Goal: Find specific page/section: Find specific page/section

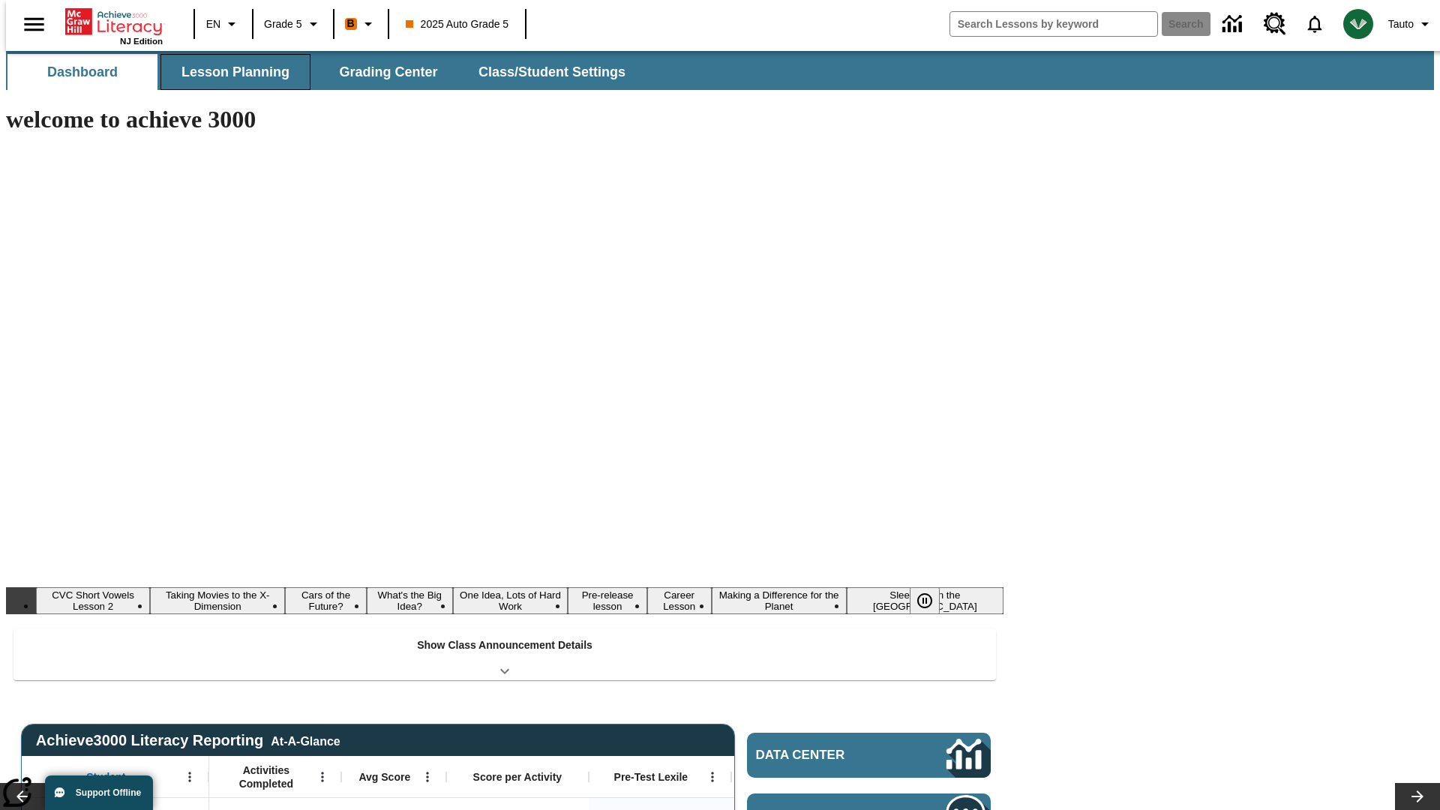
click at [229, 72] on button "Lesson Planning" at bounding box center [235, 72] width 150 height 36
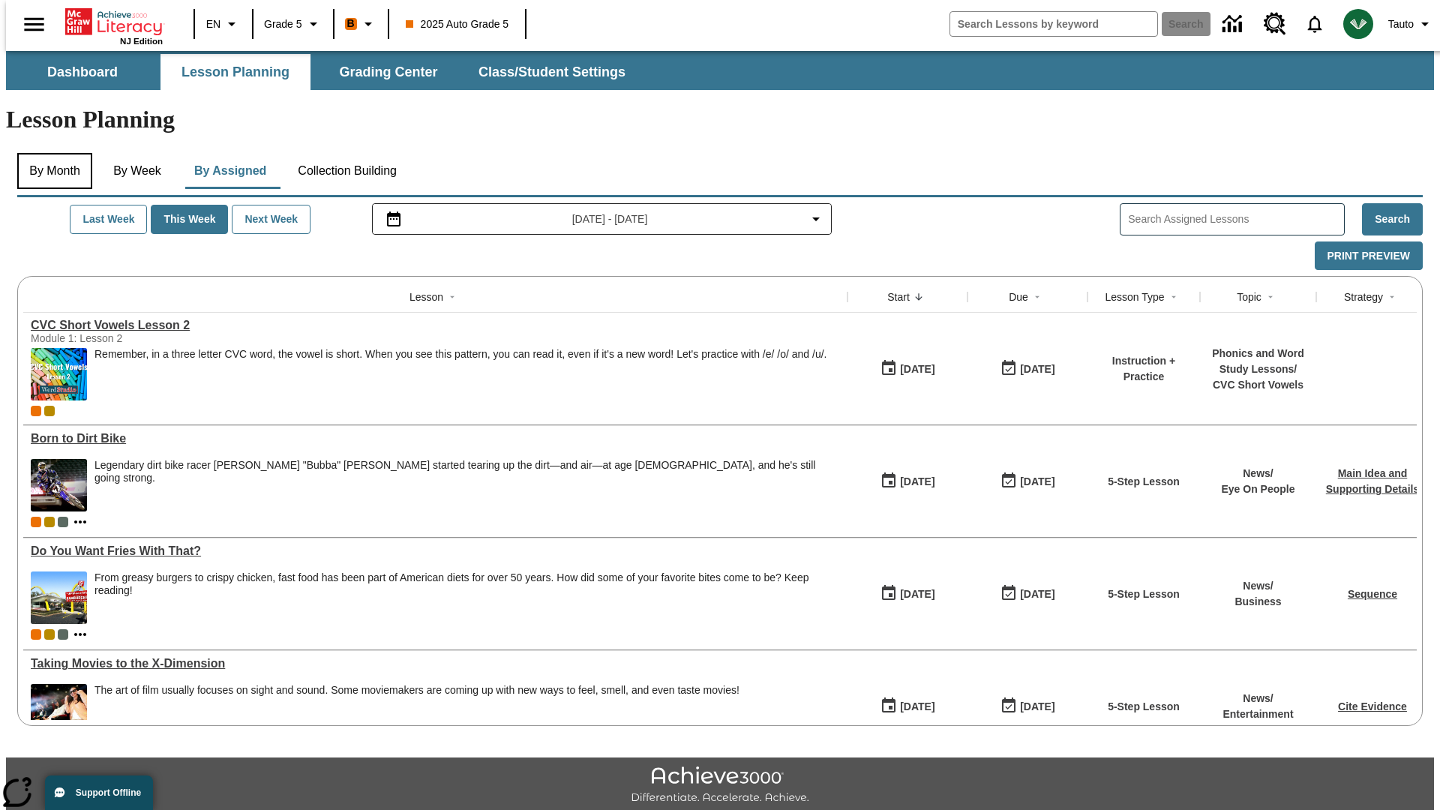
click at [50, 153] on button "By Month" at bounding box center [54, 171] width 75 height 36
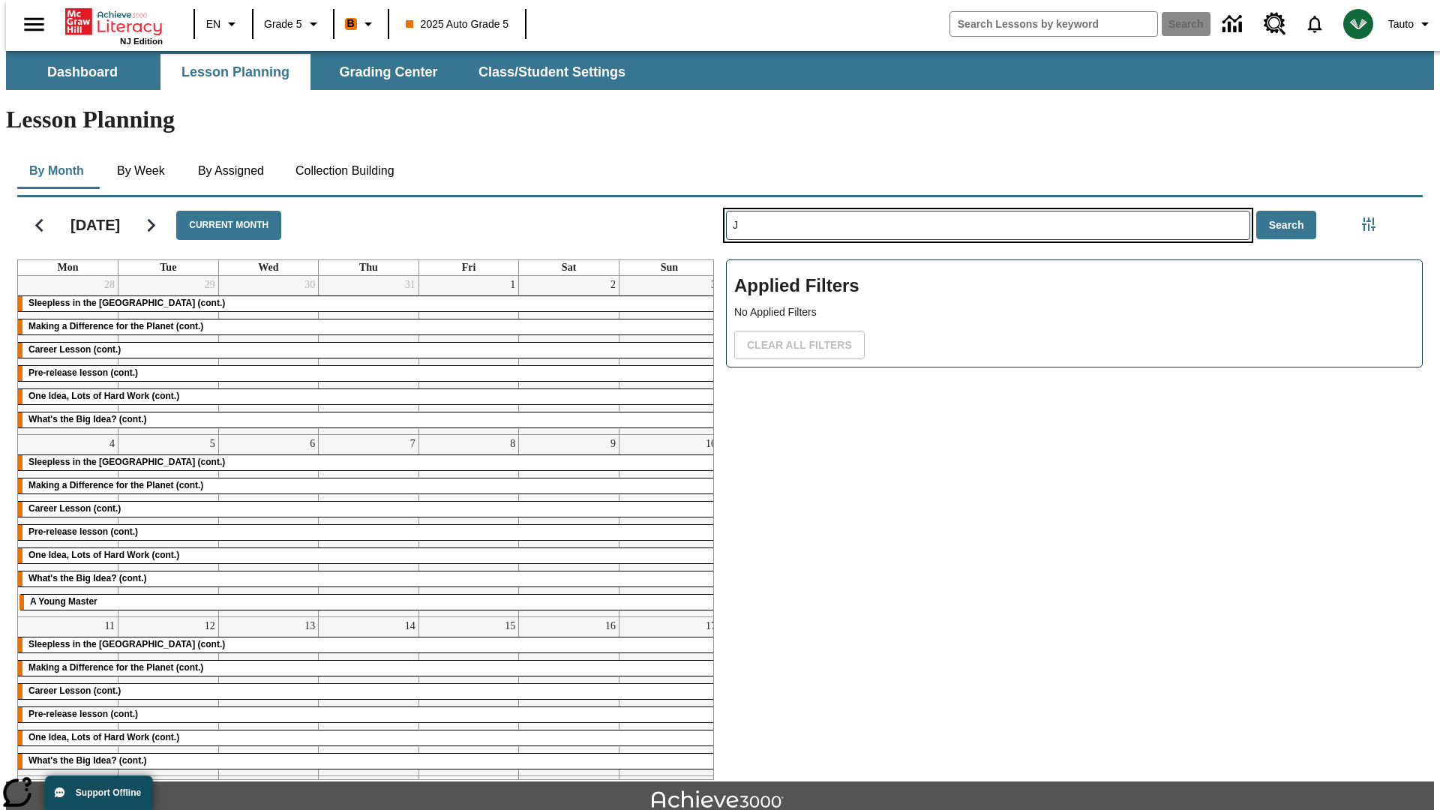
type input "J"
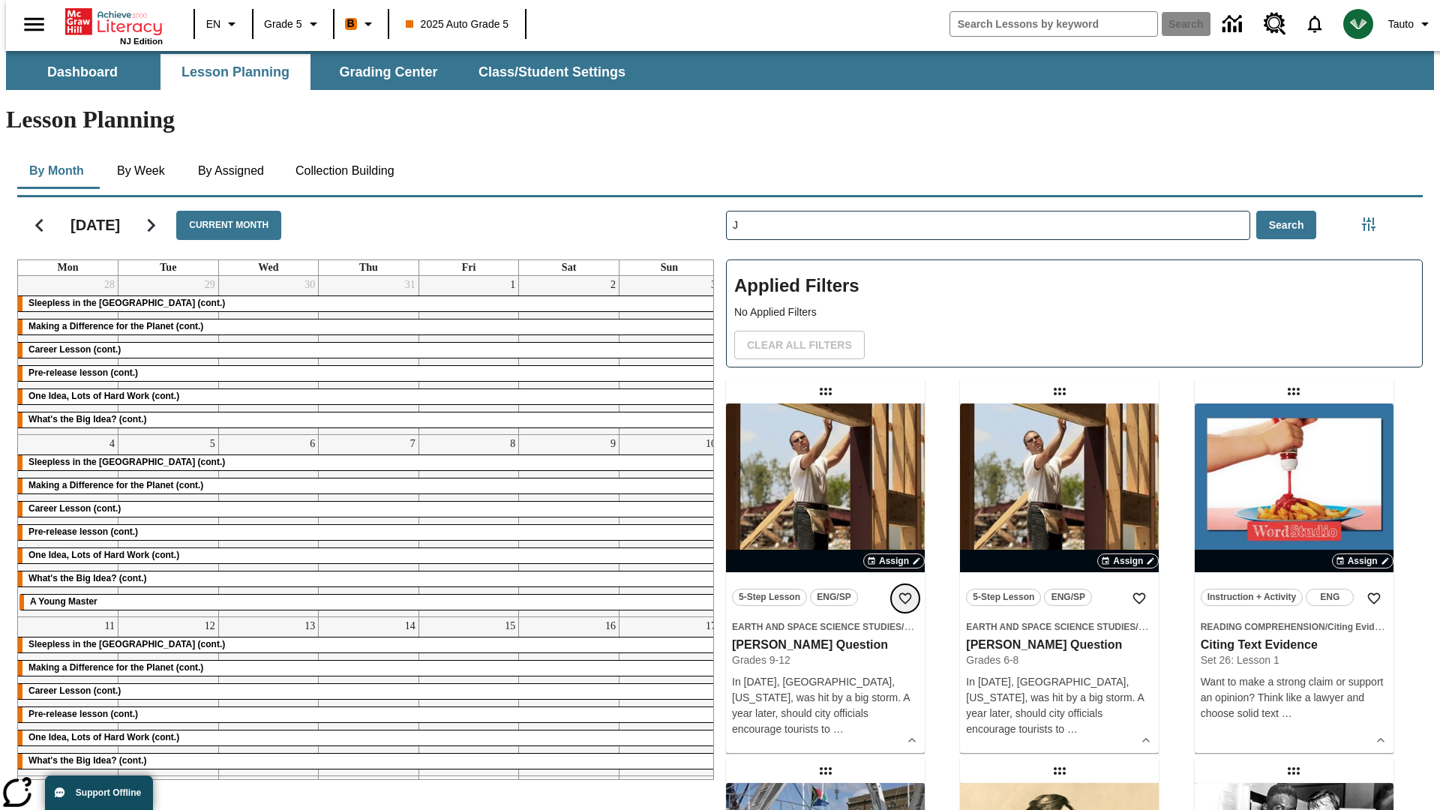
click at [905, 591] on icon "Add to Favorites" at bounding box center [905, 598] width 15 height 15
